Goal: Find specific page/section: Find specific page/section

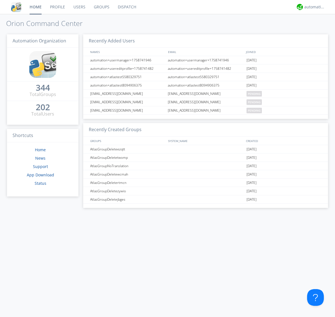
click at [127, 7] on link "Dispatch" at bounding box center [127, 7] width 27 height 14
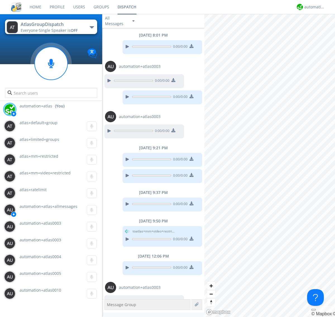
scroll to position [12, 0]
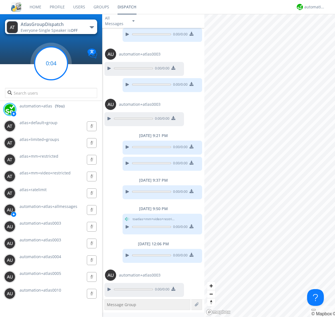
click at [51, 63] on g at bounding box center [51, 63] width 33 height 33
click at [313, 7] on div "automation+atlas" at bounding box center [314, 7] width 21 height 6
